Goal: Navigation & Orientation: Find specific page/section

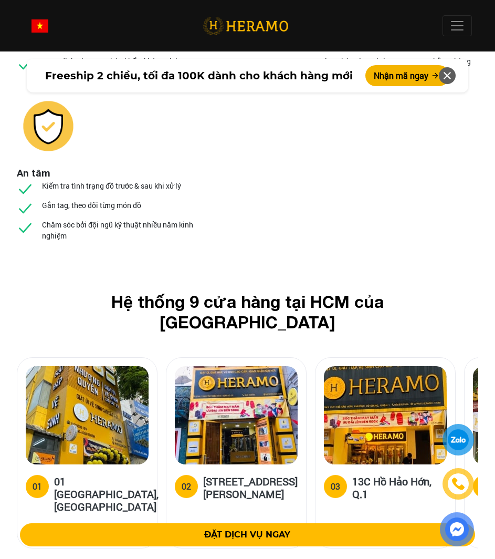
scroll to position [4538, 0]
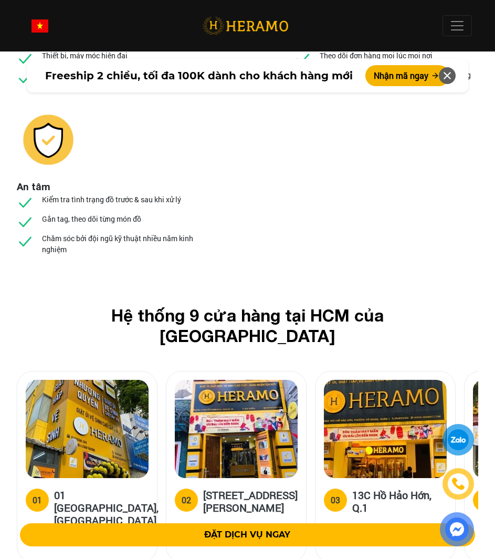
drag, startPoint x: 500, startPoint y: 27, endPoint x: 514, endPoint y: 366, distance: 339.4
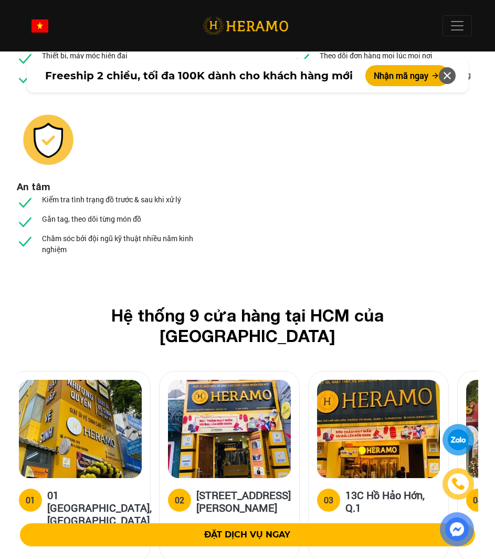
drag, startPoint x: 388, startPoint y: 411, endPoint x: -1, endPoint y: 396, distance: 388.8
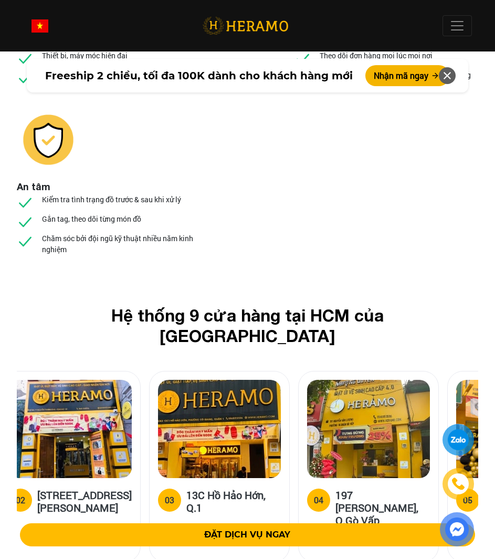
drag, startPoint x: 363, startPoint y: 377, endPoint x: 96, endPoint y: 379, distance: 267.7
click at [335, 488] on h5 "197 [PERSON_NAME], Q.Gò Vấp" at bounding box center [382, 507] width 94 height 38
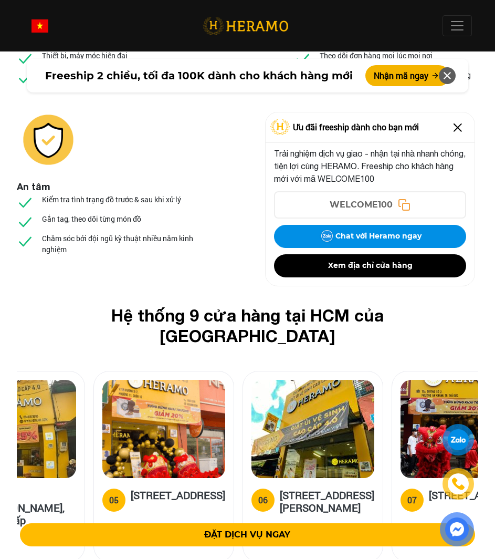
drag, startPoint x: 365, startPoint y: 415, endPoint x: 143, endPoint y: 415, distance: 221.5
click at [143, 478] on div "[STREET_ADDRESS]" at bounding box center [164, 519] width 140 height 83
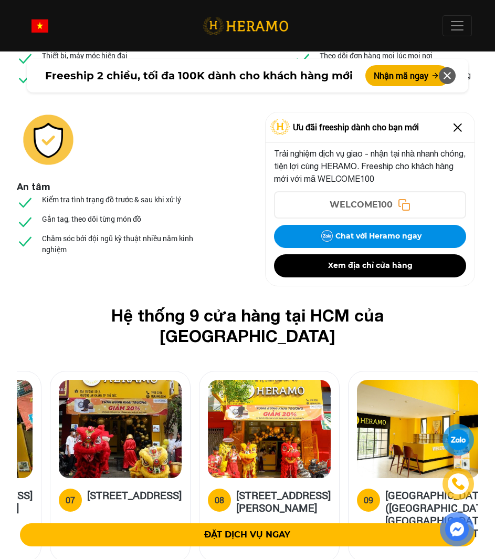
drag, startPoint x: 251, startPoint y: 364, endPoint x: -1, endPoint y: 359, distance: 252.1
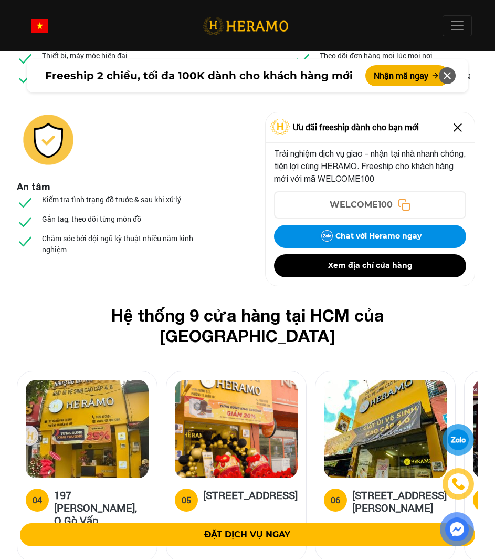
click at [93, 380] on img at bounding box center [87, 429] width 123 height 98
